Goal: Transaction & Acquisition: Obtain resource

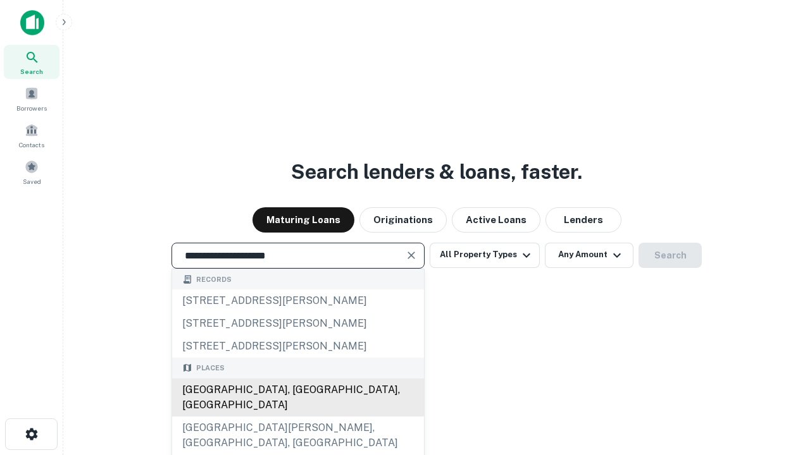
click at [297, 417] on div "Santa Monica, CA, USA" at bounding box center [298, 398] width 252 height 38
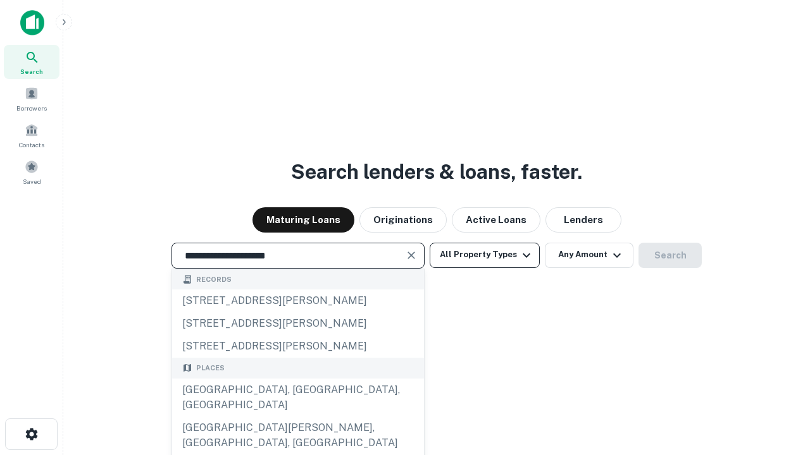
type input "**********"
click at [484, 255] on button "All Property Types" at bounding box center [484, 255] width 110 height 25
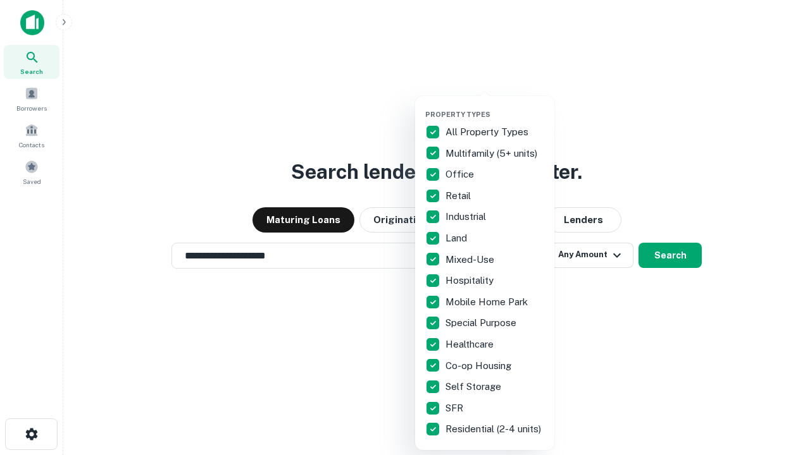
click at [495, 106] on button "button" at bounding box center [494, 106] width 139 height 1
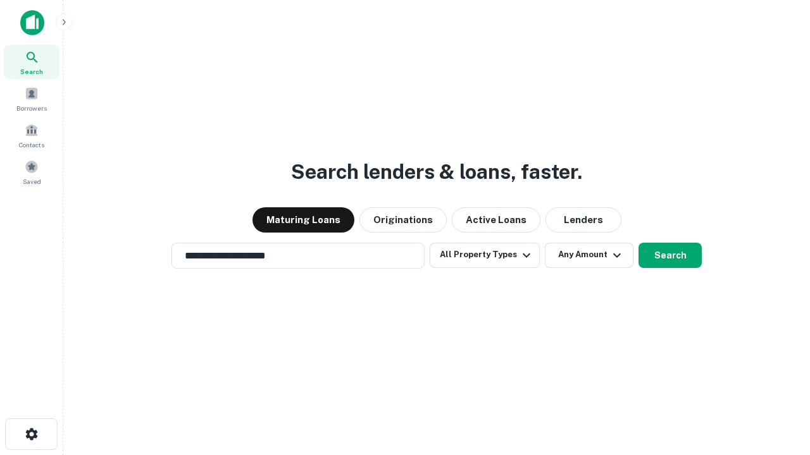
scroll to position [8, 152]
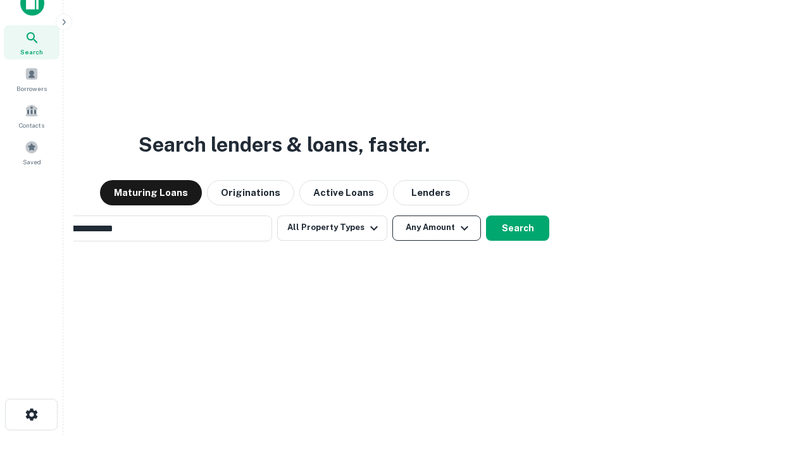
click at [392, 216] on button "Any Amount" at bounding box center [436, 228] width 89 height 25
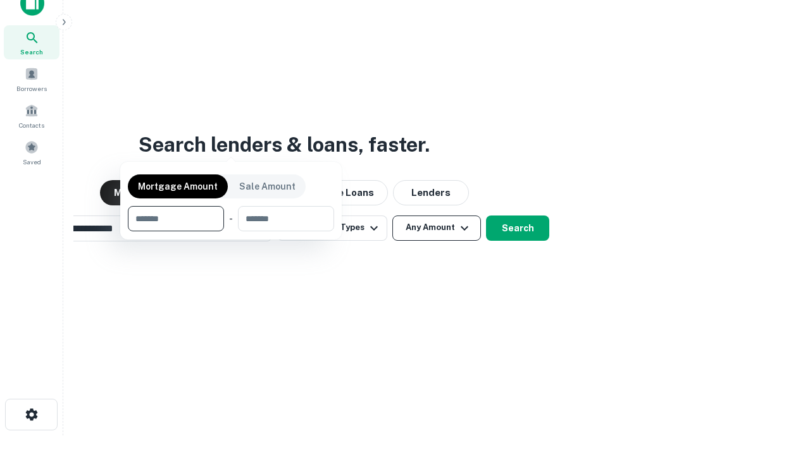
scroll to position [20, 0]
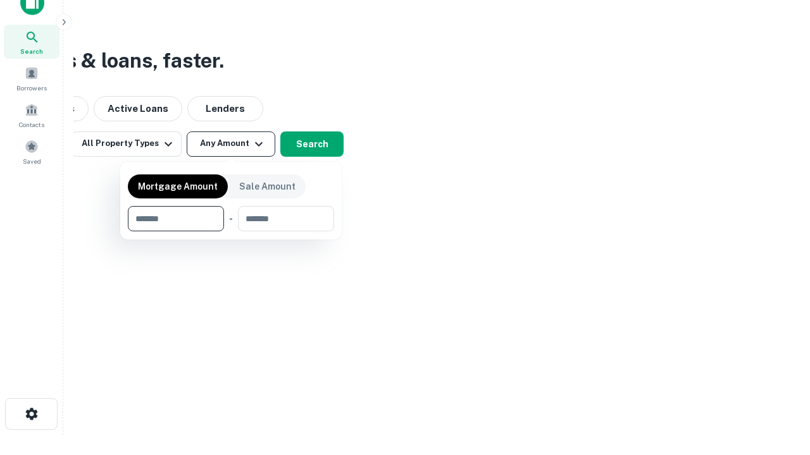
type input "*******"
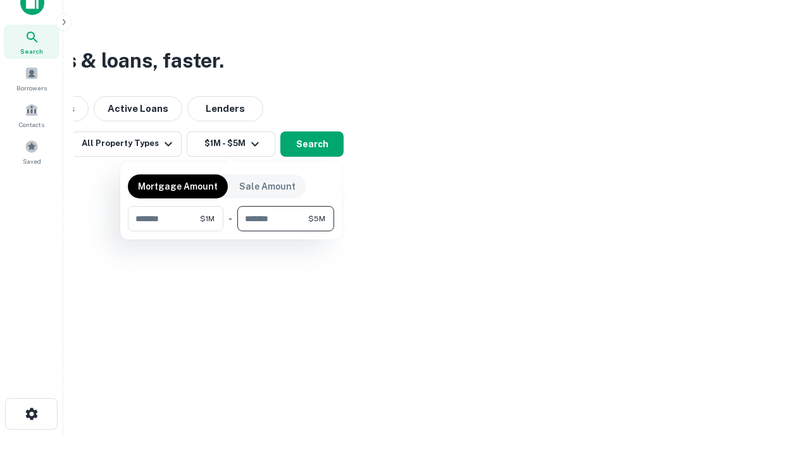
type input "*******"
click at [231, 231] on button "button" at bounding box center [231, 231] width 206 height 1
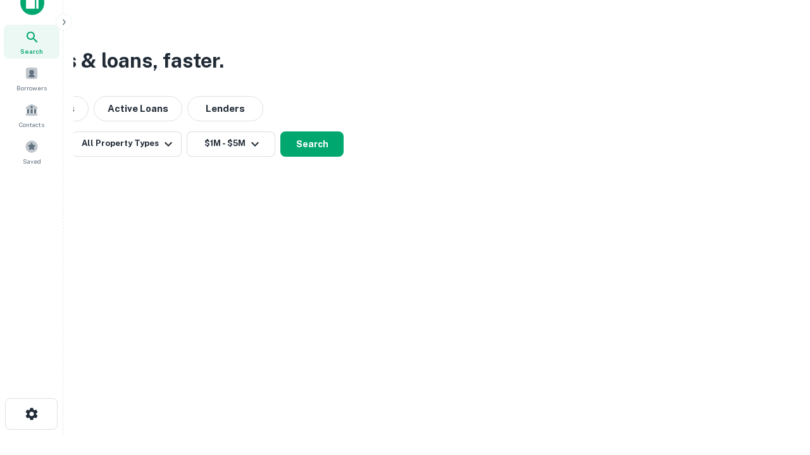
scroll to position [20, 0]
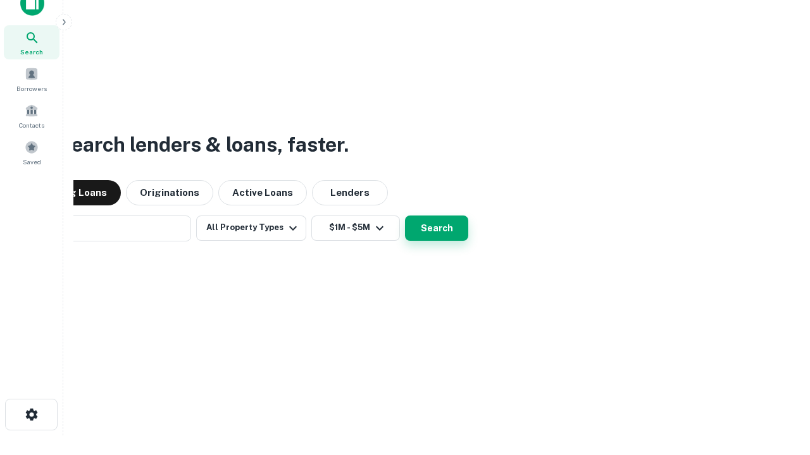
click at [405, 216] on button "Search" at bounding box center [436, 228] width 63 height 25
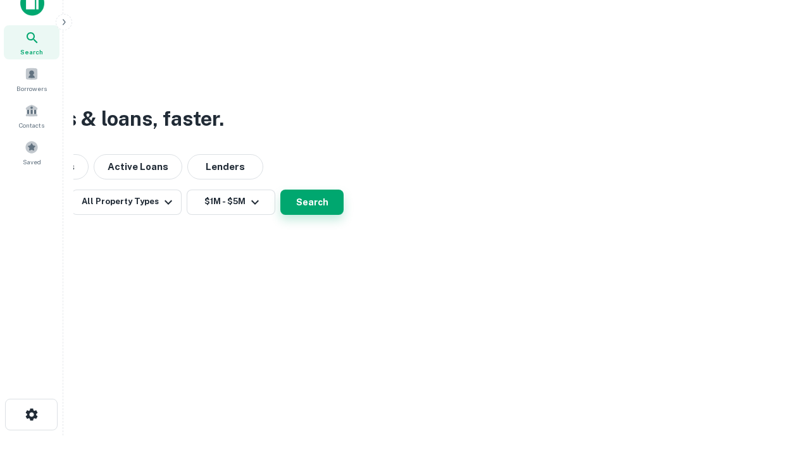
scroll to position [20, 0]
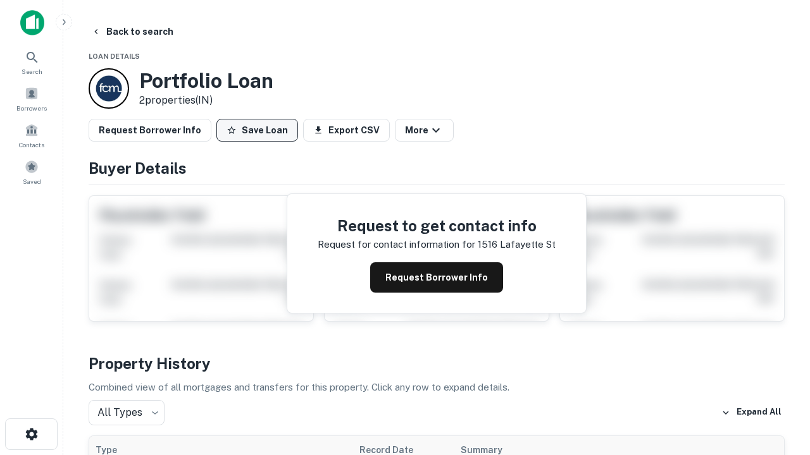
click at [257, 130] on button "Save Loan" at bounding box center [257, 130] width 82 height 23
click at [260, 130] on button "Save Loan" at bounding box center [257, 130] width 82 height 23
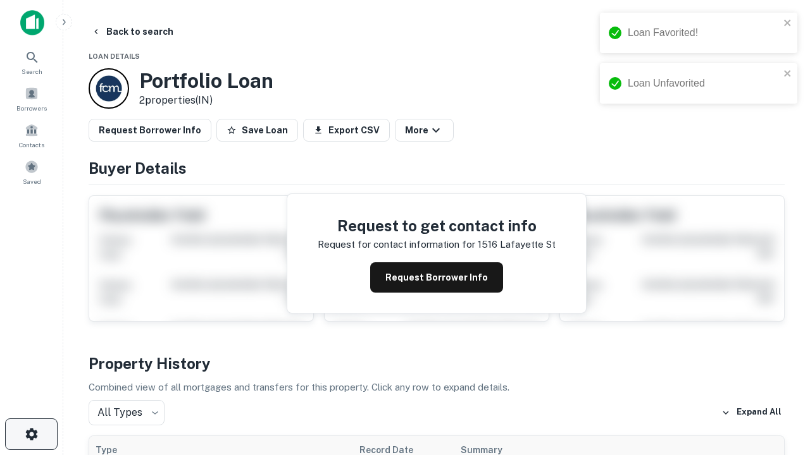
click at [31, 434] on icon "button" at bounding box center [31, 434] width 15 height 15
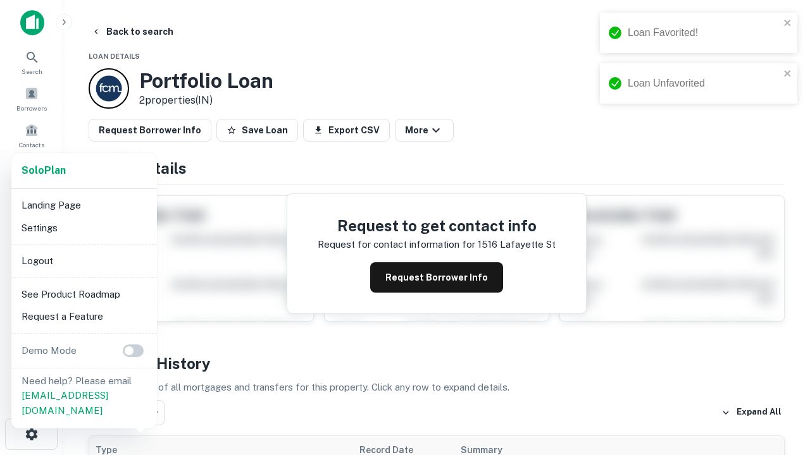
click at [83, 261] on li "Logout" at bounding box center [83, 261] width 135 height 23
